Goal: Transaction & Acquisition: Purchase product/service

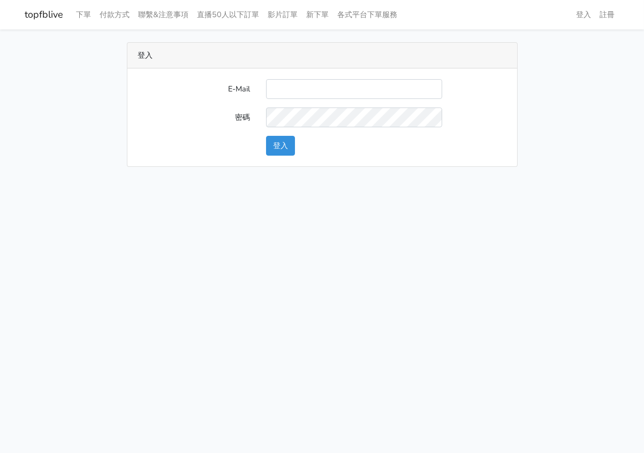
type input "[EMAIL_ADDRESS][DOMAIN_NAME]"
click at [283, 146] on button "登入" at bounding box center [280, 146] width 29 height 20
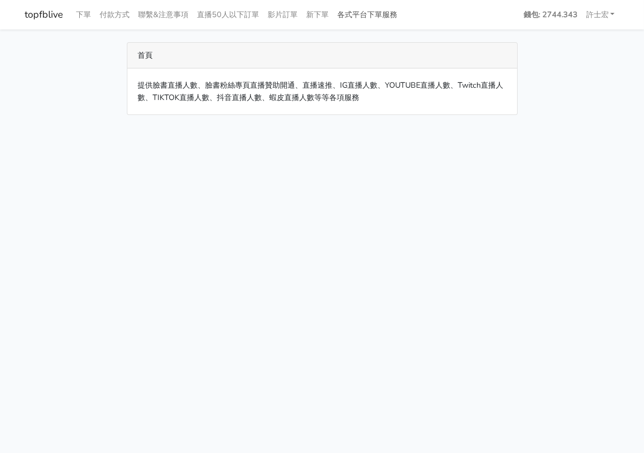
click at [372, 11] on link "各式平台下單服務" at bounding box center [367, 14] width 69 height 21
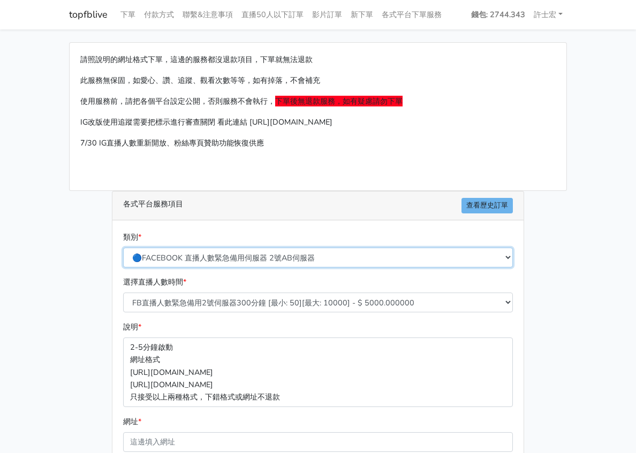
click at [283, 262] on select "🔵FACEBOOK 直播人數緊急備用伺服器 2號AB伺服器 🔵FACEBOOK 網軍專用貼文留言 安全保密 🔵FACEBOOK 直播人數緊急備用伺服器 J1 …" at bounding box center [318, 258] width 390 height 20
select select "🔵FACEBOOK按讚-追蹤-評論-社團成員-影片觀看-短影片觀看"
click at [123, 248] on select "🔵FACEBOOK 直播人數緊急備用伺服器 2號AB伺服器 🔵FACEBOOK 網軍專用貼文留言 安全保密 🔵FACEBOOK 直播人數緊急備用伺服器 J1 …" at bounding box center [318, 258] width 390 height 20
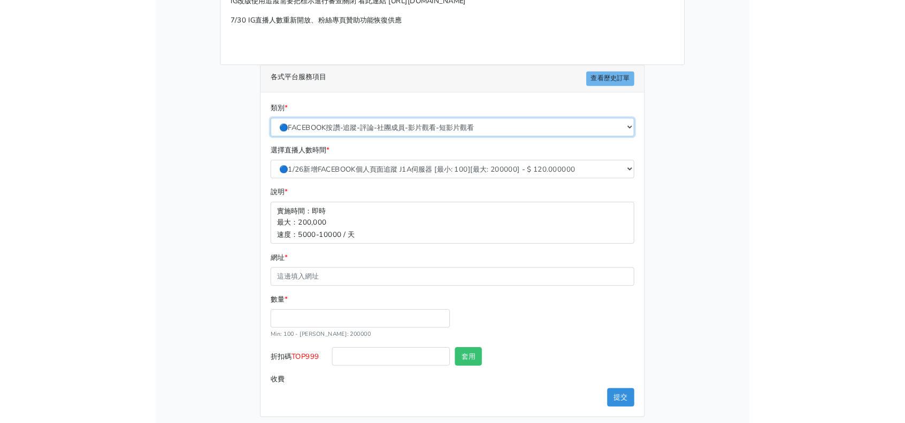
scroll to position [127, 0]
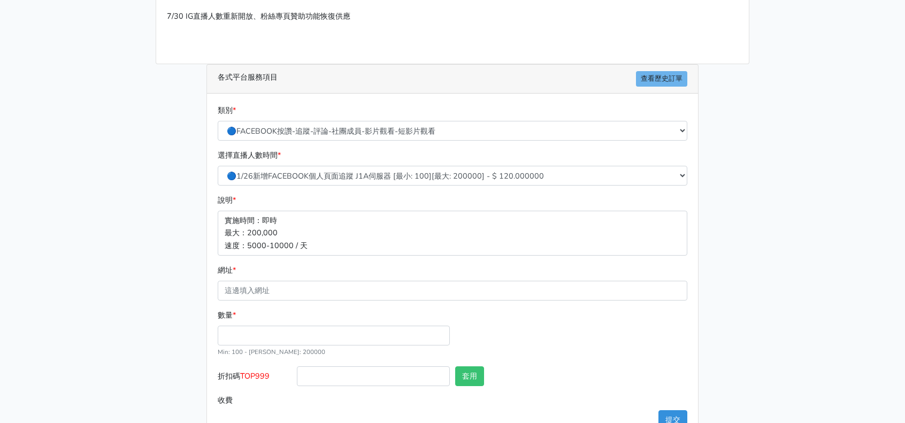
click at [635, 182] on main "請照說明的網址格式下單，這邊的服務都沒退款項目，下單就無法退款 此服務無保固，如愛心、讚、追蹤、觀看次數等等，如有掉落，不會補充 使用服務前，請把各個平台設定…" at bounding box center [452, 179] width 905 height 552
